Goal: Task Accomplishment & Management: Complete application form

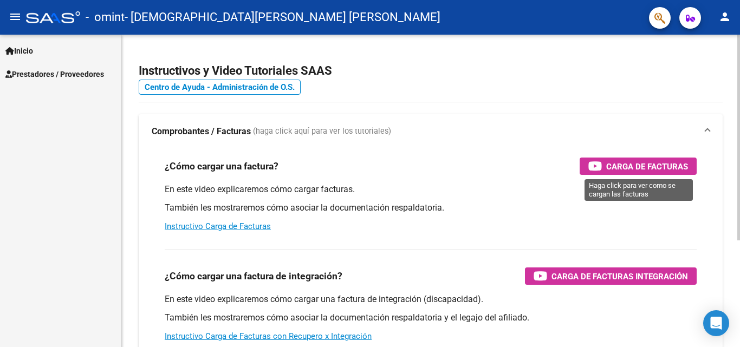
click at [605, 162] on div "Carga de Facturas" at bounding box center [638, 166] width 100 height 17
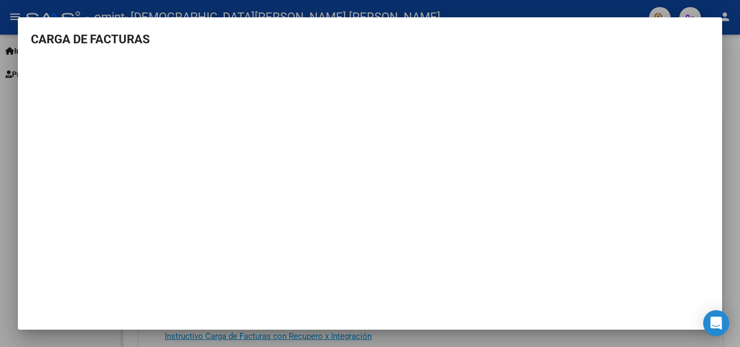
click at [730, 53] on div at bounding box center [370, 173] width 740 height 347
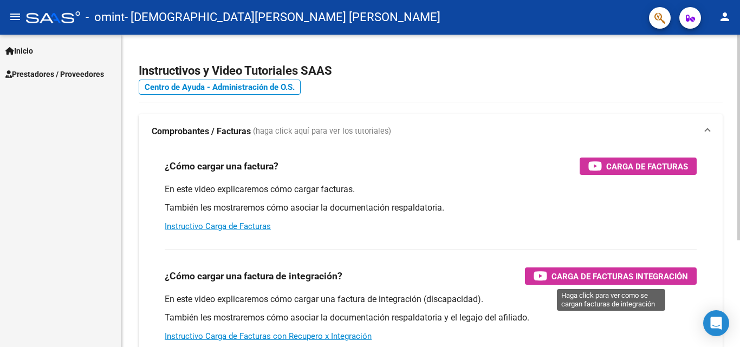
click at [577, 273] on span "Carga de Facturas Integración" at bounding box center [619, 277] width 136 height 14
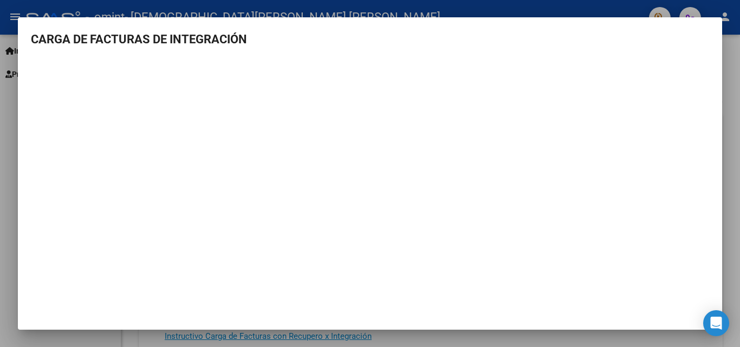
click at [682, 41] on h3 "CARGA DE FACTURAS DE INTEGRACIÓN" at bounding box center [370, 39] width 678 height 18
click at [735, 123] on div at bounding box center [370, 173] width 740 height 347
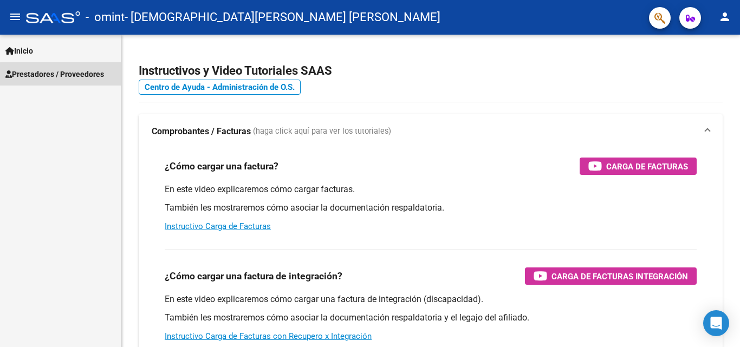
click at [88, 76] on span "Prestadores / Proveedores" at bounding box center [54, 74] width 99 height 12
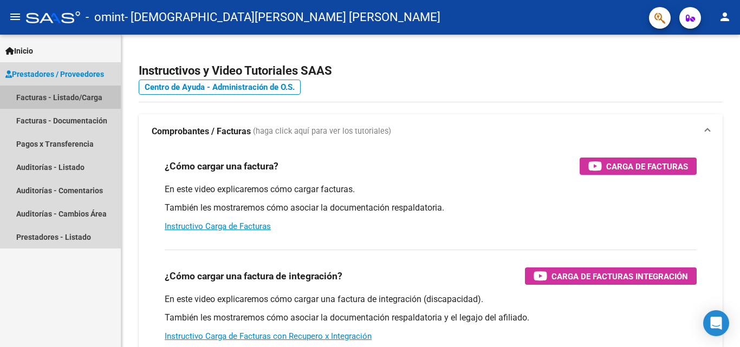
click at [59, 96] on link "Facturas - Listado/Carga" at bounding box center [60, 97] width 121 height 23
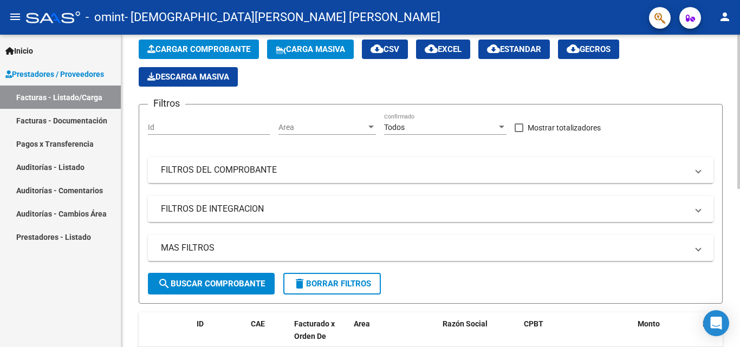
scroll to position [54, 0]
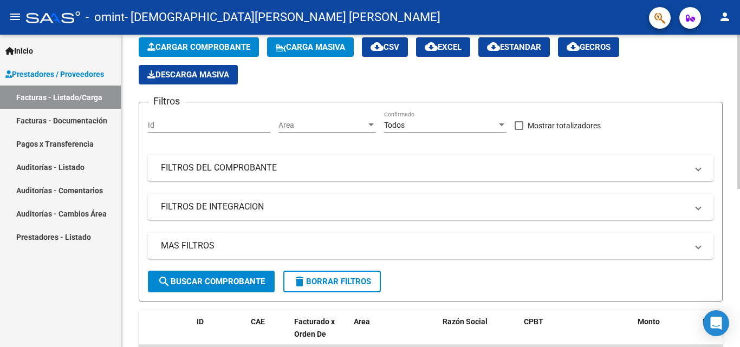
click at [197, 50] on span "Cargar Comprobante" at bounding box center [198, 47] width 103 height 10
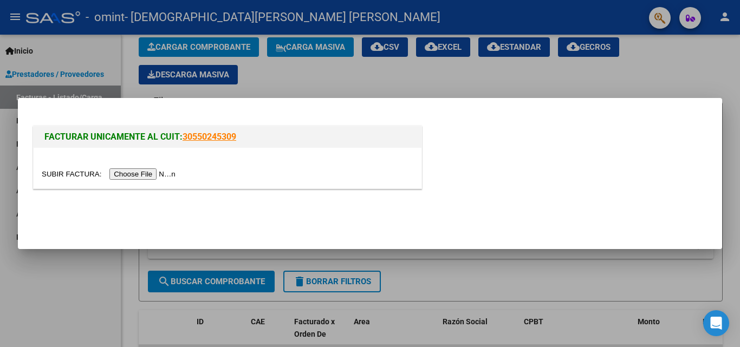
click at [147, 175] on input "file" at bounding box center [110, 173] width 137 height 11
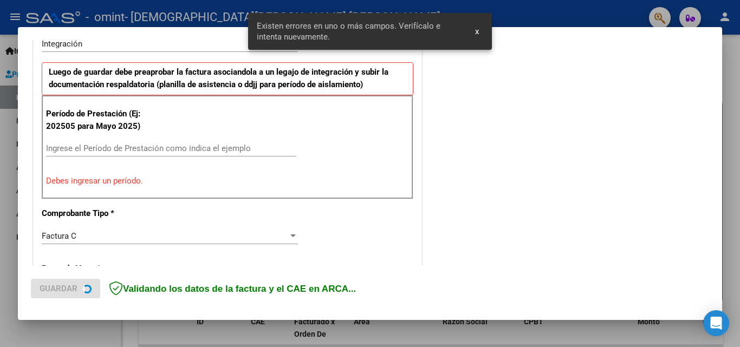
scroll to position [298, 0]
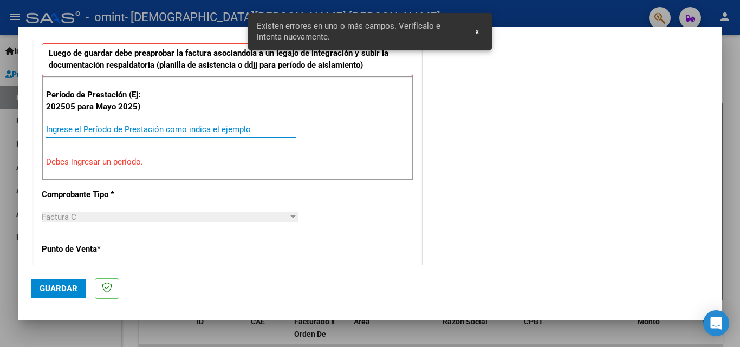
click at [55, 126] on input "Ingrese el Período de Prestación como indica el ejemplo" at bounding box center [171, 130] width 250 height 10
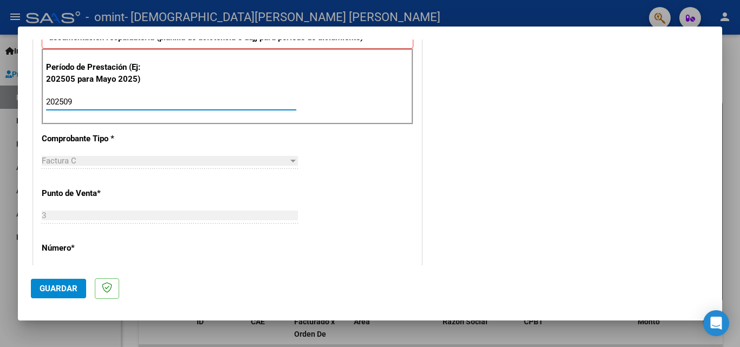
scroll to position [353, 0]
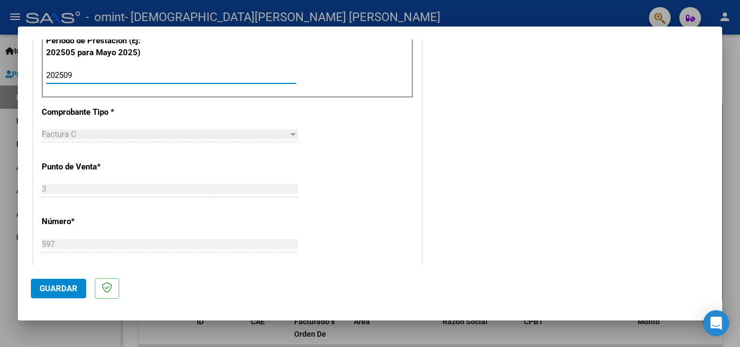
type input "202509"
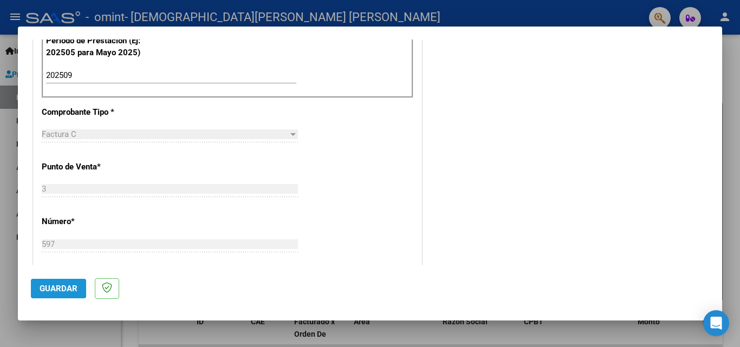
click at [42, 288] on span "Guardar" at bounding box center [59, 289] width 38 height 10
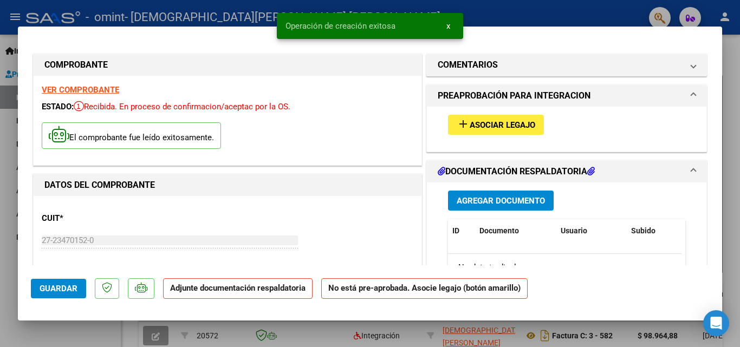
drag, startPoint x: 487, startPoint y: 195, endPoint x: 445, endPoint y: 131, distance: 77.0
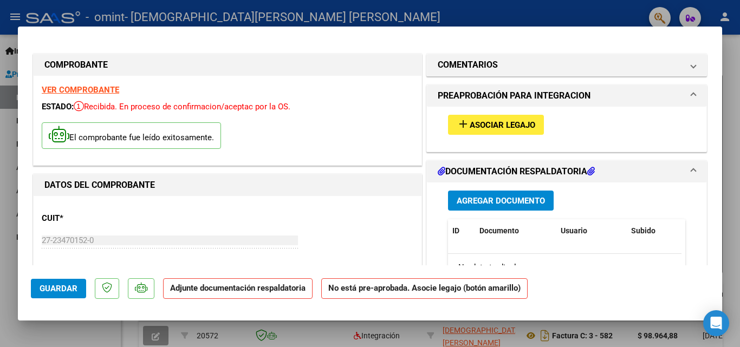
click at [476, 120] on span "Asociar Legajo" at bounding box center [502, 125] width 66 height 10
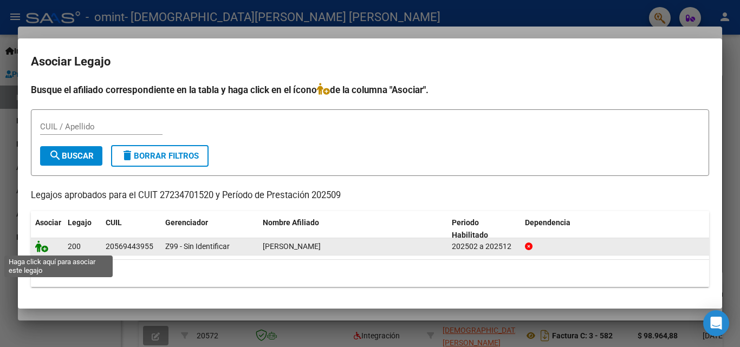
click at [45, 250] on icon at bounding box center [41, 246] width 13 height 12
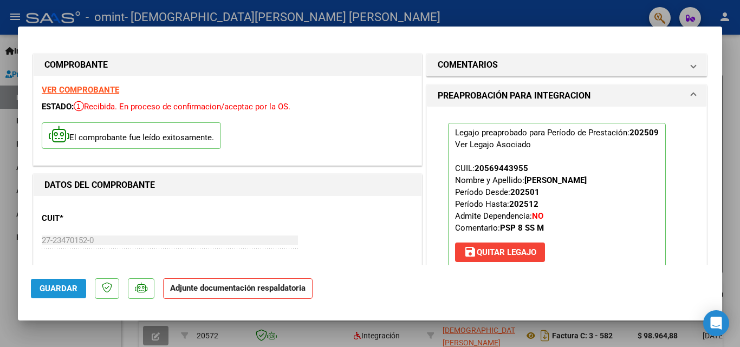
click at [54, 290] on span "Guardar" at bounding box center [59, 289] width 38 height 10
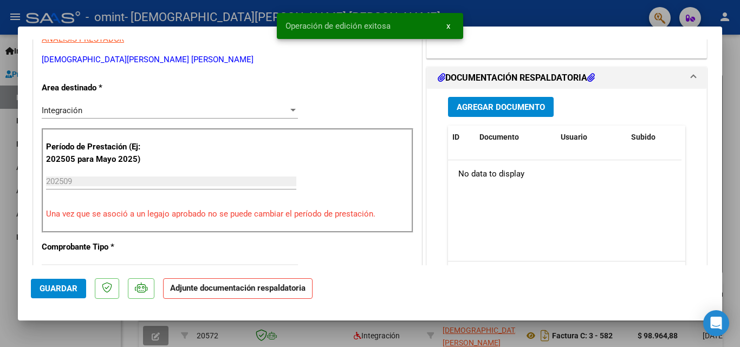
scroll to position [162, 0]
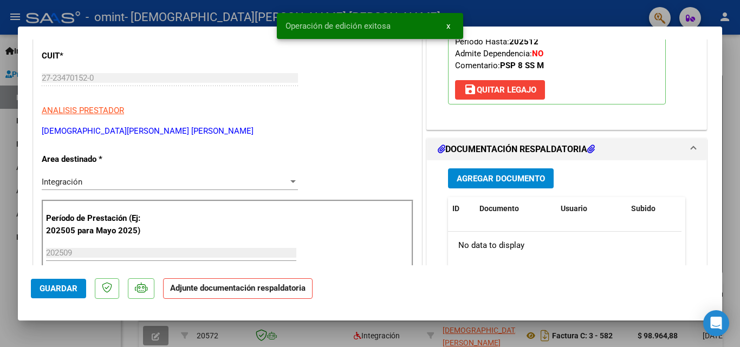
click at [480, 150] on h1 "DOCUMENTACIÓN RESPALDATORIA" at bounding box center [516, 149] width 157 height 13
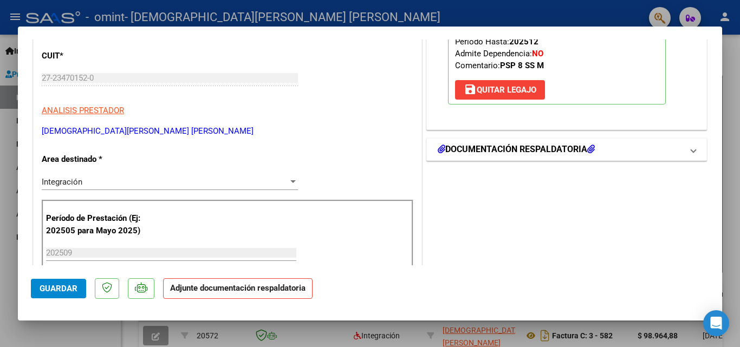
click at [479, 144] on h1 "DOCUMENTACIÓN RESPALDATORIA" at bounding box center [516, 149] width 157 height 13
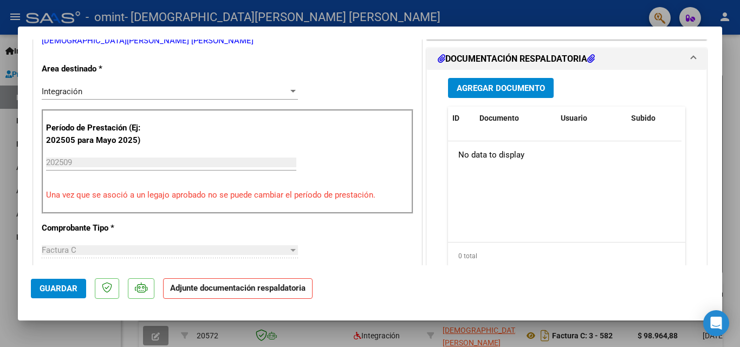
scroll to position [271, 0]
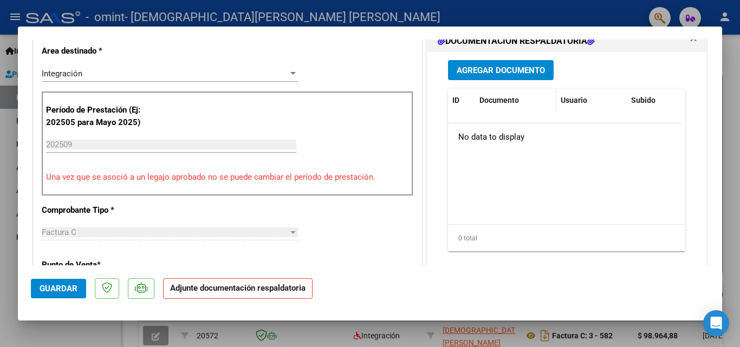
click at [496, 99] on span "Documento" at bounding box center [499, 100] width 40 height 9
click at [219, 293] on p "Adjunte documentación respaldatoria" at bounding box center [237, 288] width 149 height 21
click at [65, 291] on span "Guardar" at bounding box center [59, 289] width 38 height 10
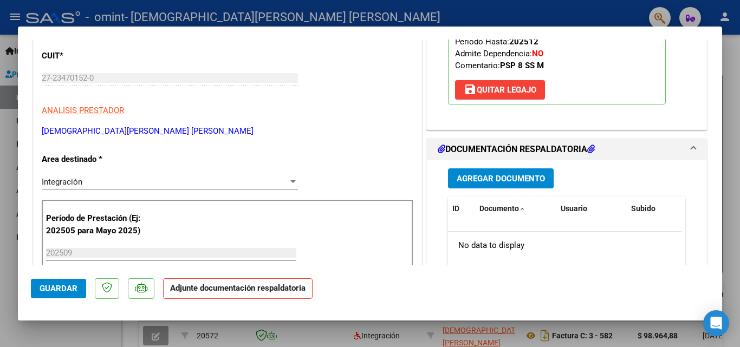
scroll to position [108, 0]
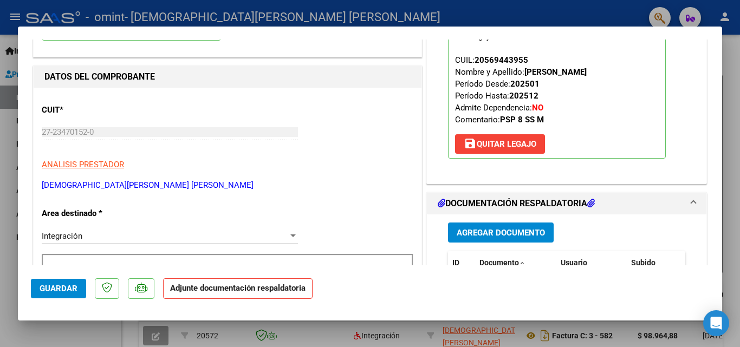
click at [498, 235] on span "Agregar Documento" at bounding box center [500, 233] width 88 height 10
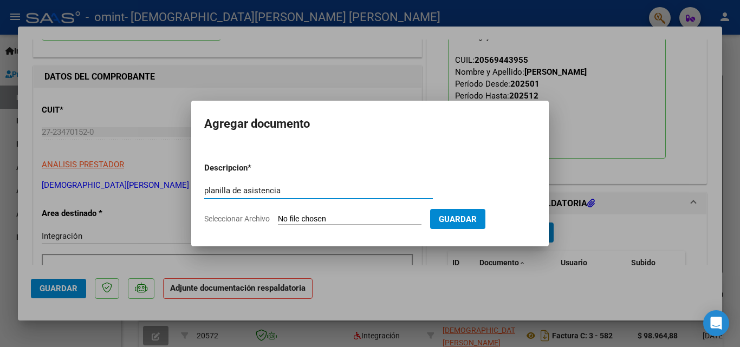
type input "planilla de asistencia"
click at [336, 219] on input "Seleccionar Archivo" at bounding box center [350, 219] width 144 height 10
type input "C:\fakepath\CamScanner [DATE] 11.52.pdf"
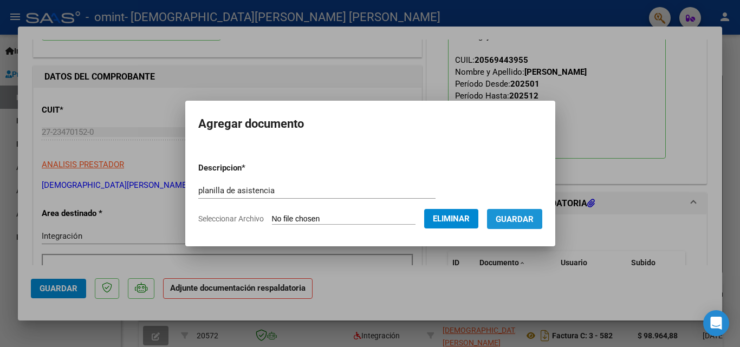
click at [513, 216] on span "Guardar" at bounding box center [514, 219] width 38 height 10
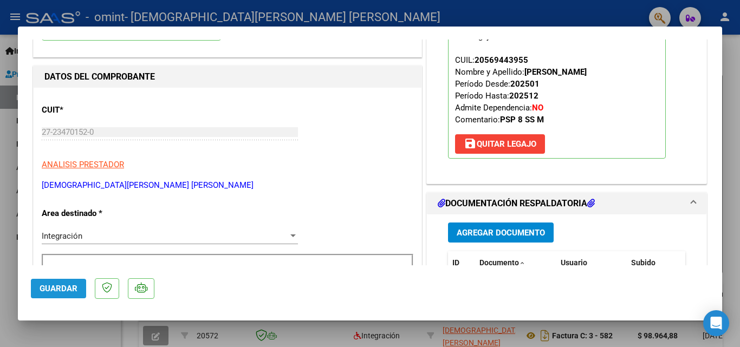
click at [47, 290] on span "Guardar" at bounding box center [59, 289] width 38 height 10
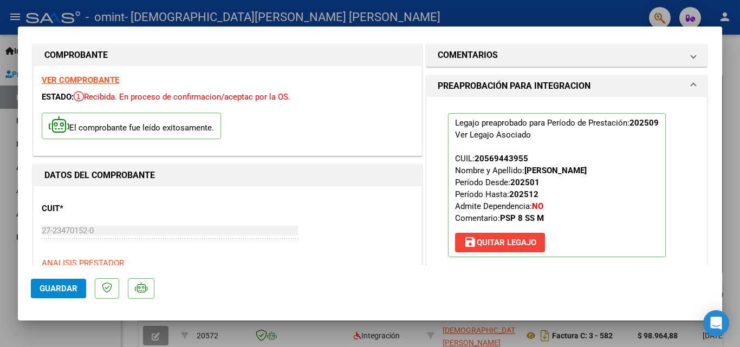
scroll to position [0, 0]
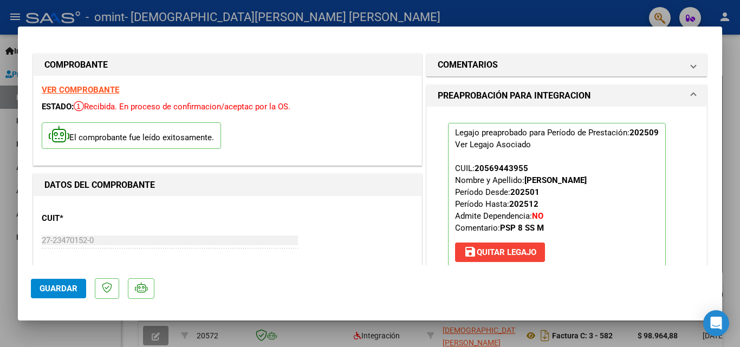
click at [66, 92] on strong "VER COMPROBANTE" at bounding box center [80, 90] width 77 height 10
